Goal: Navigation & Orientation: Find specific page/section

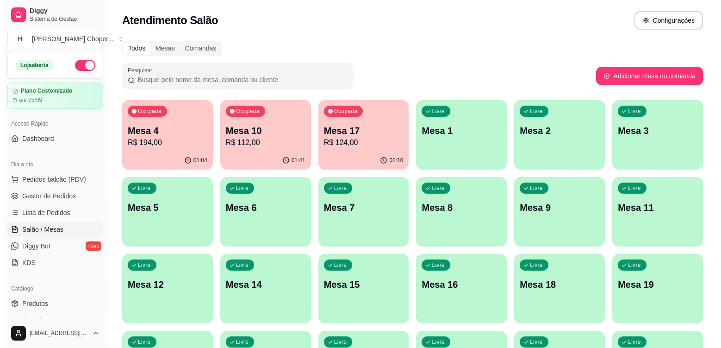
scroll to position [133, 0]
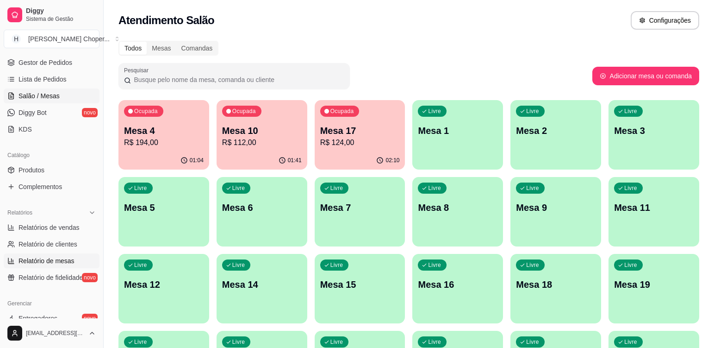
click at [57, 259] on span "Relatório de mesas" at bounding box center [47, 260] width 56 height 9
select select "TOTAL_OF_ORDERS"
select select "7"
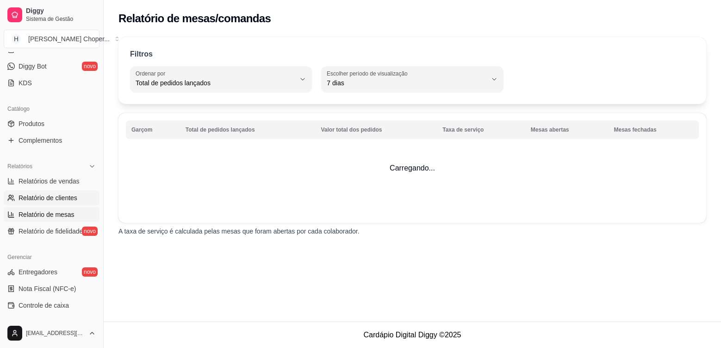
scroll to position [226, 0]
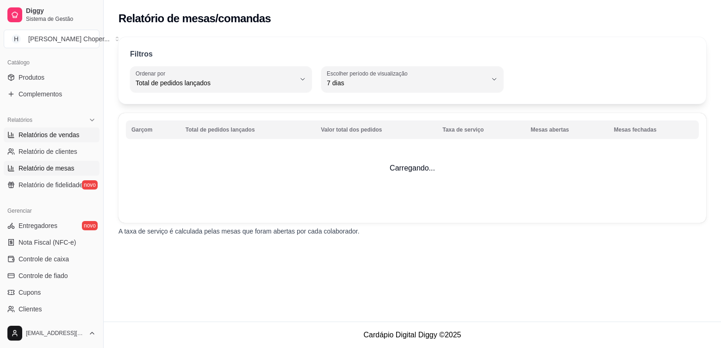
click at [63, 135] on span "Relatórios de vendas" at bounding box center [49, 134] width 61 height 9
select select "ALL"
select select "0"
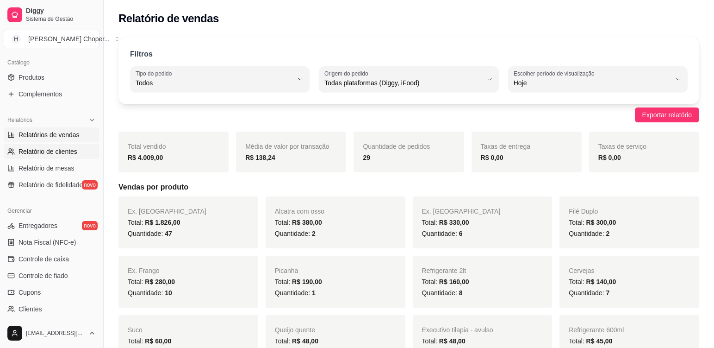
click at [63, 149] on span "Relatório de clientes" at bounding box center [48, 151] width 59 height 9
select select "30"
select select "HIGHEST_TOTAL_SPENT_WITH_ORDERS"
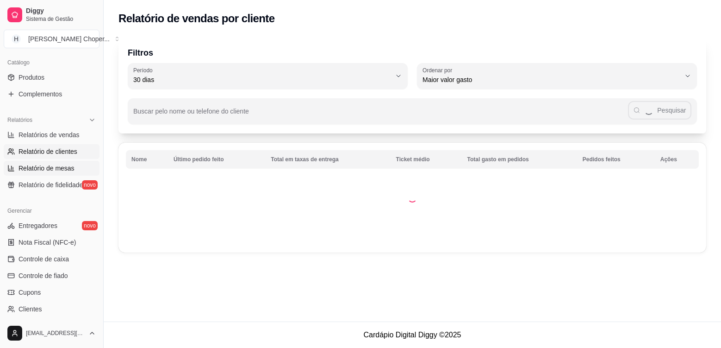
click at [61, 166] on span "Relatório de mesas" at bounding box center [47, 167] width 56 height 9
select select "TOTAL_OF_ORDERS"
select select "7"
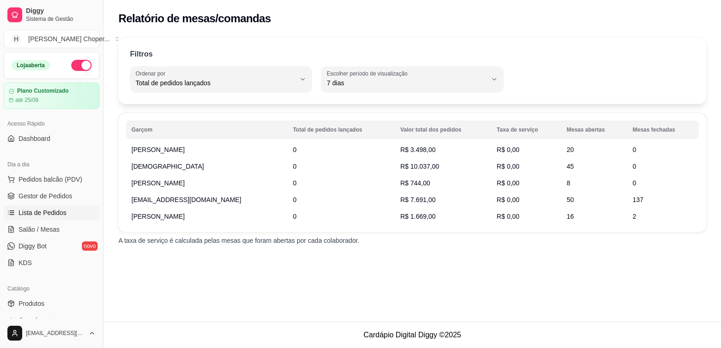
click at [63, 214] on span "Lista de Pedidos" at bounding box center [43, 212] width 48 height 9
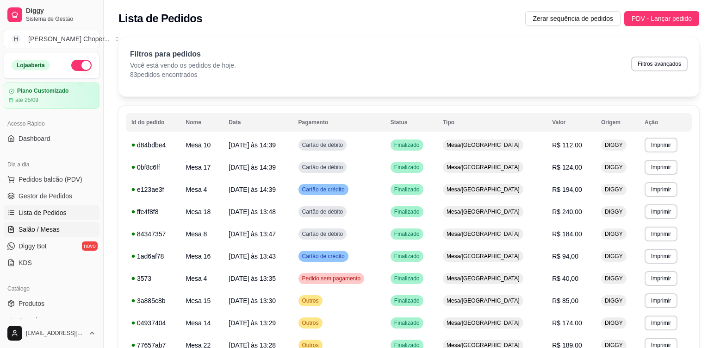
click at [52, 228] on span "Salão / Mesas" at bounding box center [39, 228] width 41 height 9
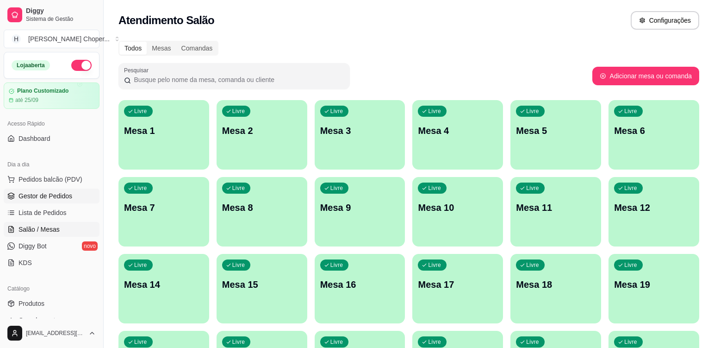
click at [60, 192] on span "Gestor de Pedidos" at bounding box center [46, 195] width 54 height 9
